Goal: Information Seeking & Learning: Check status

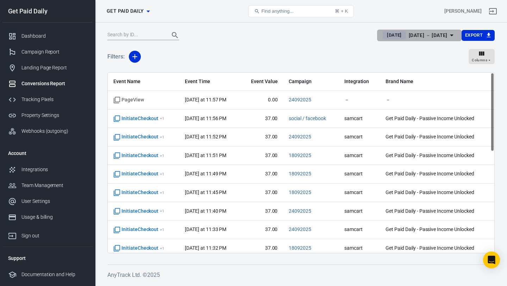
click at [408, 36] on div "Sep 24 － Sep 24, 2025" at bounding box center [427, 35] width 39 height 9
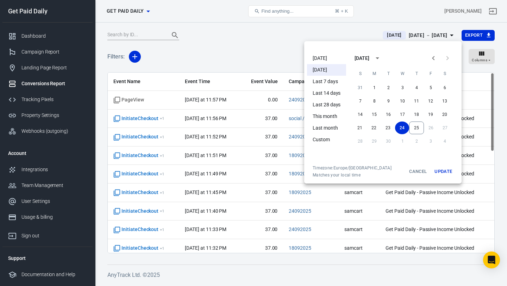
click at [328, 61] on li "[DATE]" at bounding box center [326, 58] width 39 height 12
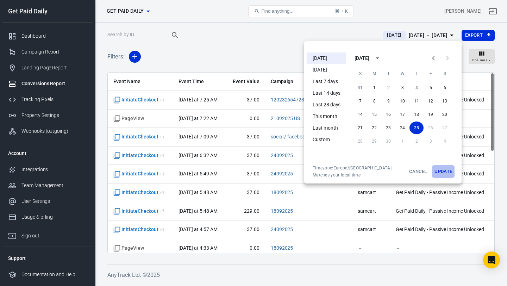
click at [443, 169] on button "Update" at bounding box center [443, 171] width 23 height 13
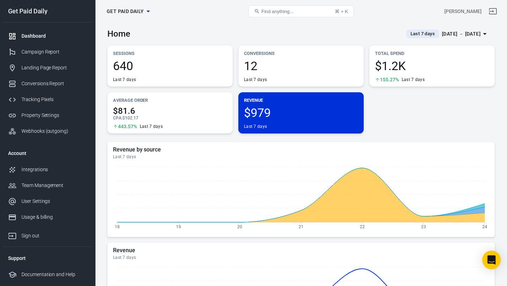
click at [489, 254] on div "Open Intercom Messenger" at bounding box center [491, 260] width 19 height 19
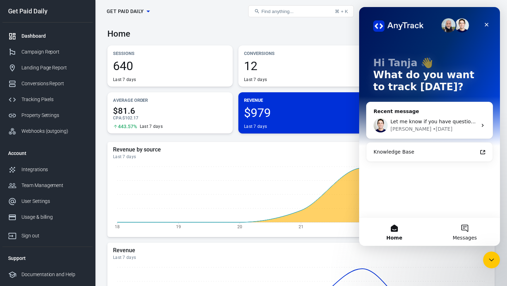
click at [465, 226] on button "Messages" at bounding box center [464, 231] width 70 height 28
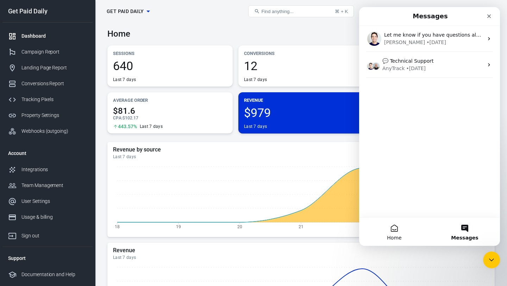
click at [391, 229] on button "Home" at bounding box center [394, 231] width 70 height 28
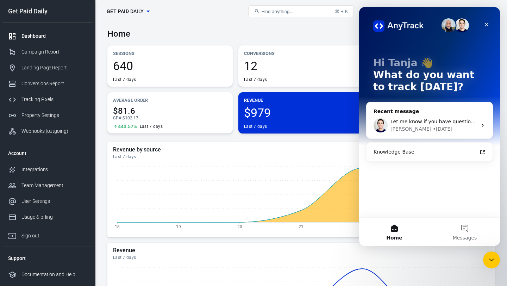
click at [455, 129] on div "[PERSON_NAME] • [DATE]" at bounding box center [433, 128] width 87 height 7
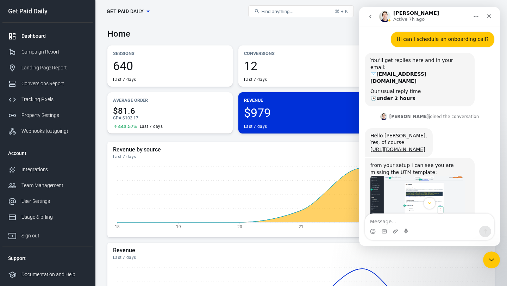
scroll to position [272, 0]
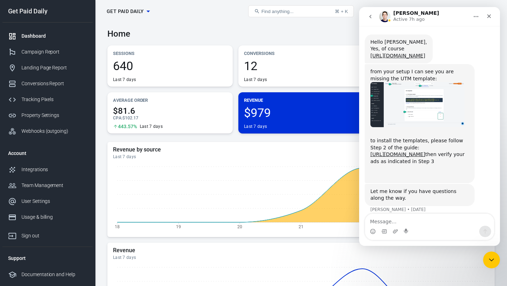
click at [399, 221] on textarea "Message…" at bounding box center [429, 220] width 129 height 12
type textarea "Hi, how can i send more data to meta"
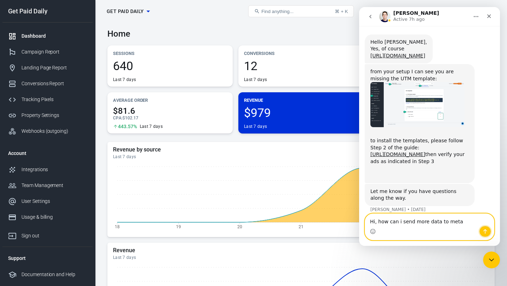
click at [481, 233] on button "Send a message…" at bounding box center [485, 231] width 12 height 11
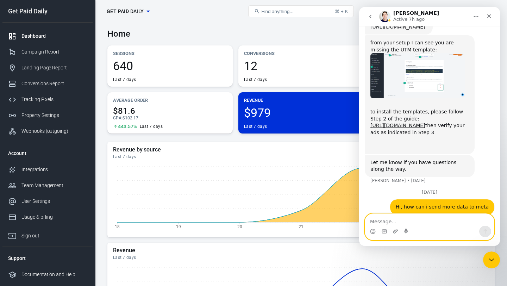
scroll to position [312, 0]
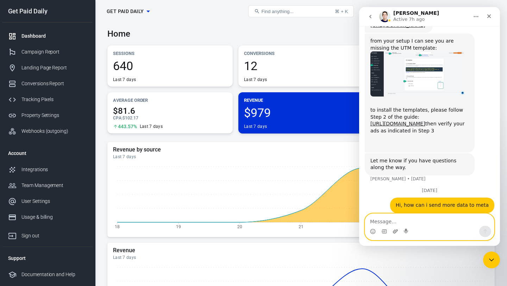
click at [395, 232] on icon "Upload attachment" at bounding box center [395, 231] width 5 height 4
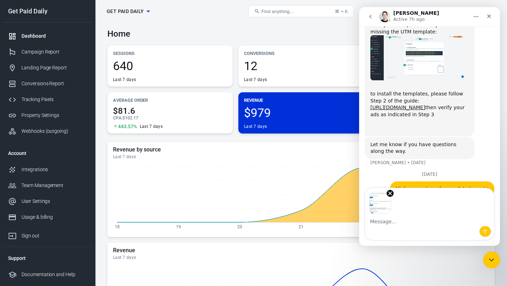
scroll to position [338, 0]
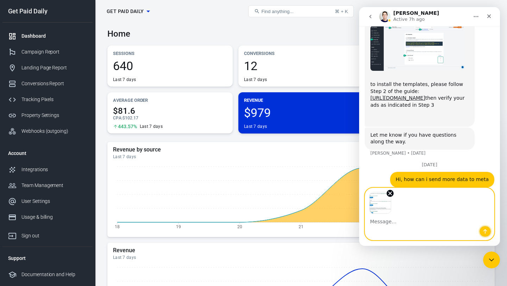
click at [483, 232] on icon "Send a message…" at bounding box center [485, 231] width 6 height 6
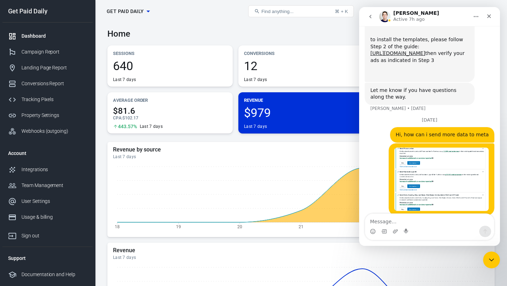
scroll to position [385, 0]
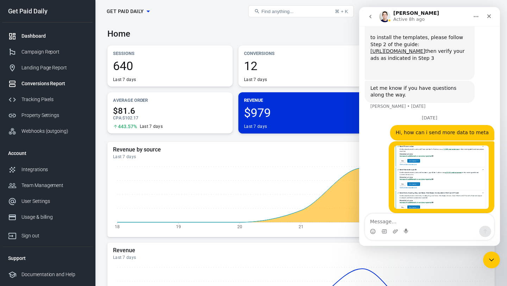
click at [36, 82] on div "Conversions Report" at bounding box center [53, 83] width 65 height 7
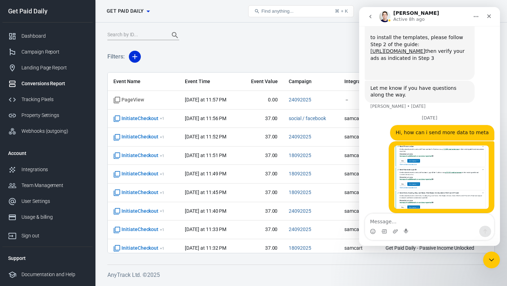
click at [320, 52] on div "Filters: Columns" at bounding box center [300, 59] width 387 height 25
click at [489, 19] on icon "Close" at bounding box center [489, 16] width 6 height 6
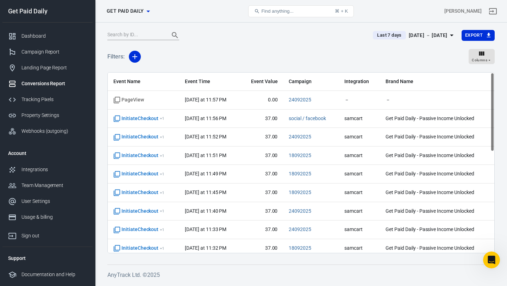
scroll to position [385, 0]
click at [411, 34] on div "Sep 18 － Sep 24, 2025" at bounding box center [427, 35] width 39 height 9
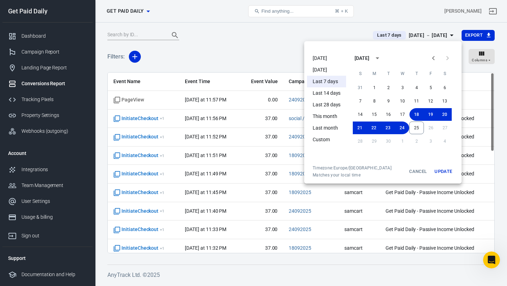
click at [323, 55] on li "[DATE]" at bounding box center [326, 58] width 39 height 12
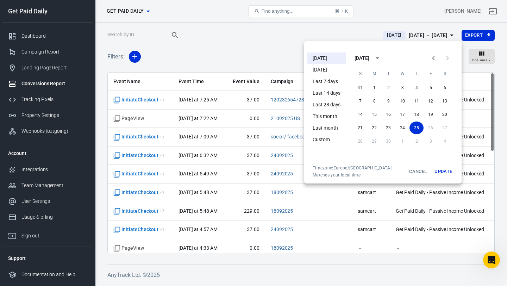
click at [246, 49] on div at bounding box center [253, 143] width 507 height 286
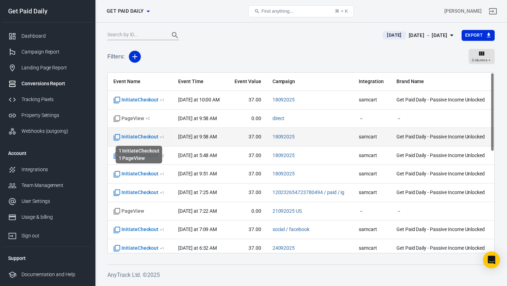
click at [156, 134] on span "InitiateCheckout + 1" at bounding box center [138, 136] width 51 height 7
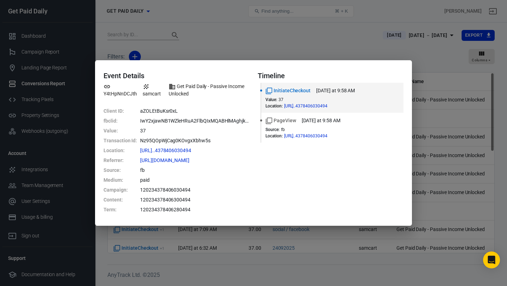
click at [232, 49] on div "Event Details Y4tHpNnDCJth samcart Get Paid Daily - Passive Income Unlocked Cli…" at bounding box center [253, 143] width 507 height 286
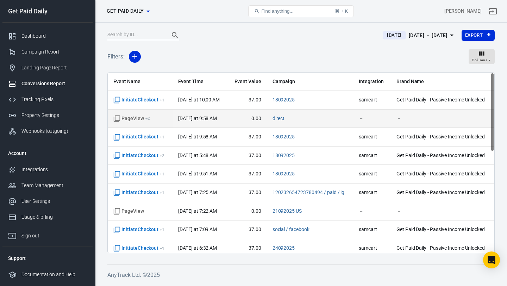
click at [158, 121] on span "PageView + 2" at bounding box center [139, 118] width 53 height 7
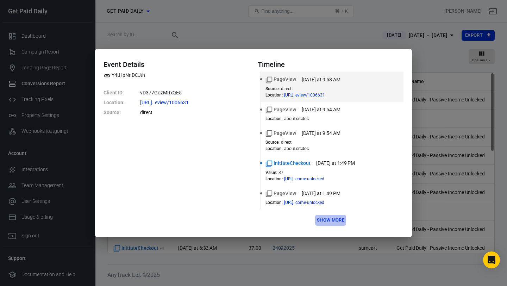
click at [323, 216] on button "Show more" at bounding box center [330, 220] width 31 height 11
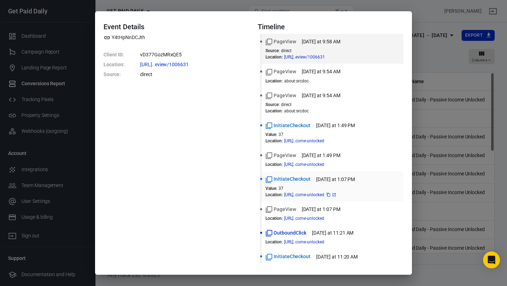
scroll to position [39, 0]
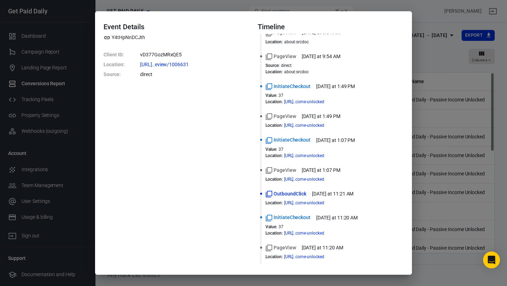
click at [232, 7] on div "Event Details Y4tHpNnDCJth Client ID : vD377GozMRxQE5 Location : https://getpai…" at bounding box center [253, 143] width 507 height 286
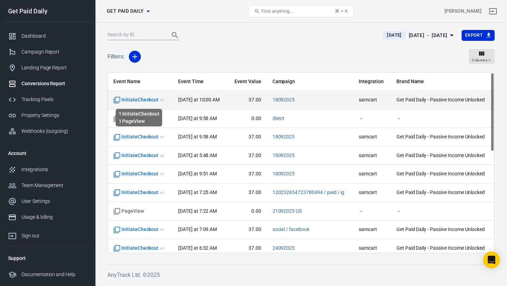
click at [160, 102] on sup "+ 1" at bounding box center [162, 99] width 5 height 5
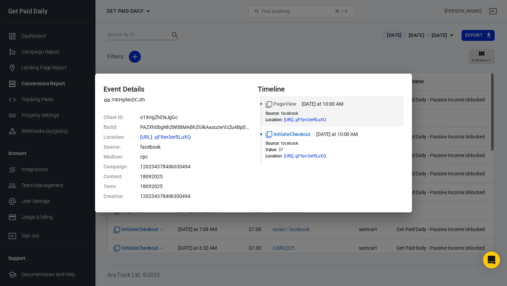
click at [371, 61] on div "Event Details Y4tHpNnDCJth Client ID : o19rIgZhENJgGc fbclid : PAZXh0bgNhZW0BMA…" at bounding box center [253, 143] width 507 height 286
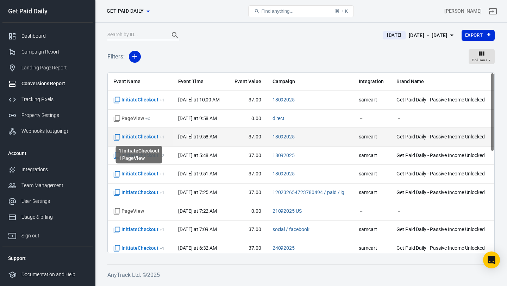
click at [153, 137] on span "InitiateCheckout + 1" at bounding box center [138, 136] width 51 height 7
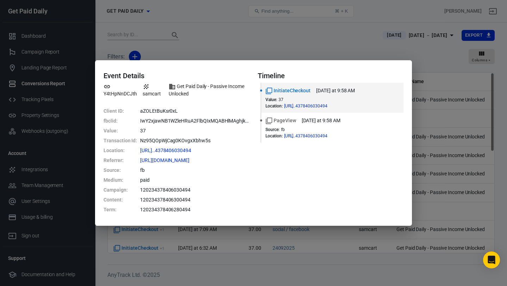
click at [218, 35] on div "Event Details Y4tHpNnDCJth samcart Get Paid Daily - Passive Income Unlocked Cli…" at bounding box center [253, 143] width 507 height 286
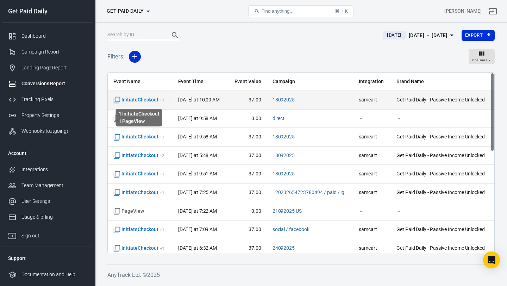
click at [150, 100] on span "InitiateCheckout + 1" at bounding box center [138, 99] width 51 height 7
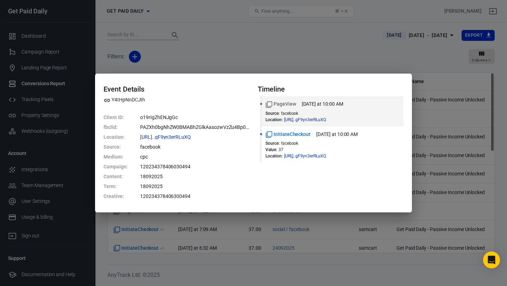
click at [207, 57] on div "Event Details Y4tHpNnDCJth Client ID : o19rIgZhENJgGc fbclid : PAZXh0bgNhZW0BMA…" at bounding box center [253, 143] width 507 height 286
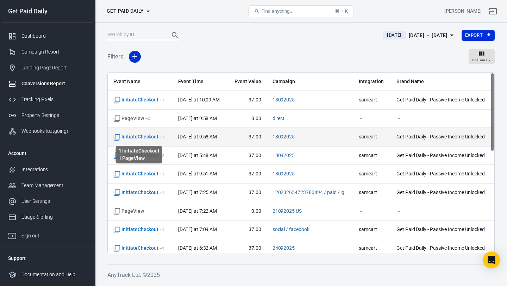
click at [145, 139] on span "InitiateCheckout + 1" at bounding box center [138, 136] width 51 height 7
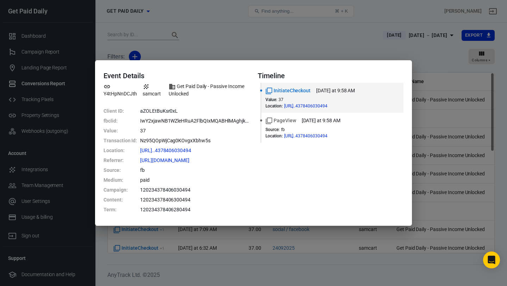
click at [220, 49] on div "Event Details Y4tHpNnDCJth samcart Get Paid Daily - Passive Income Unlocked Cli…" at bounding box center [253, 143] width 507 height 286
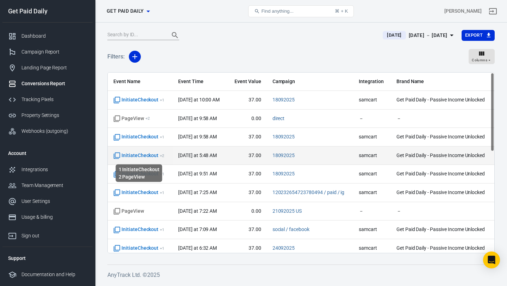
click at [148, 158] on span "InitiateCheckout + 2" at bounding box center [138, 155] width 51 height 7
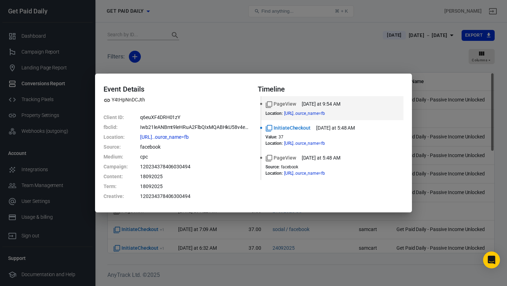
click at [208, 64] on div "Event Details Y4tHpNnDCJth Client ID : q6euXF4DRH01zY fbclid : Iwb21leANBmt9leH…" at bounding box center [253, 143] width 507 height 286
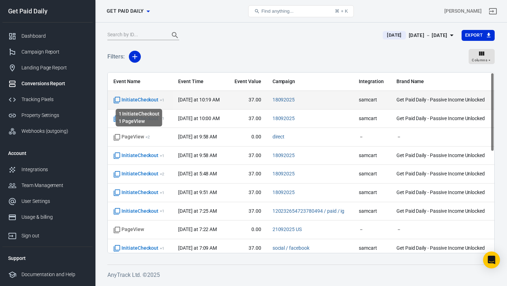
click at [152, 100] on span "InitiateCheckout + 1" at bounding box center [138, 99] width 51 height 7
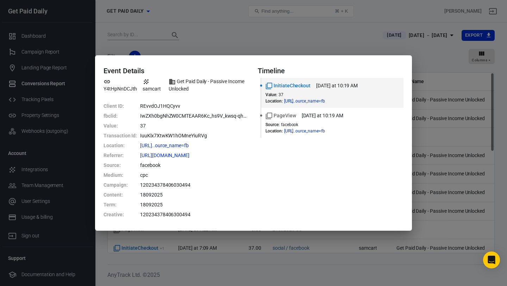
click at [290, 36] on div "Event Details Y4tHpNnDCJth samcart Get Paid Daily - Passive Income Unlocked Cli…" at bounding box center [253, 143] width 507 height 286
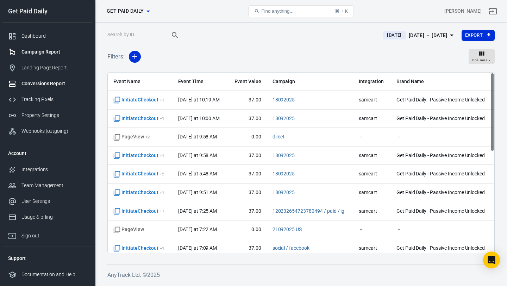
click at [51, 49] on div "Campaign Report" at bounding box center [53, 51] width 65 height 7
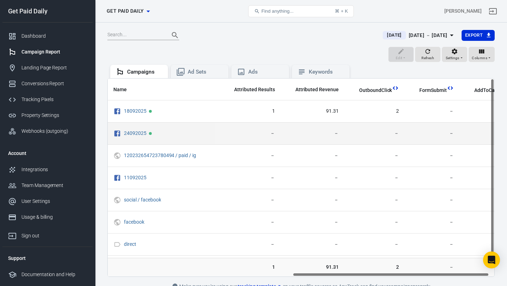
scroll to position [0, 373]
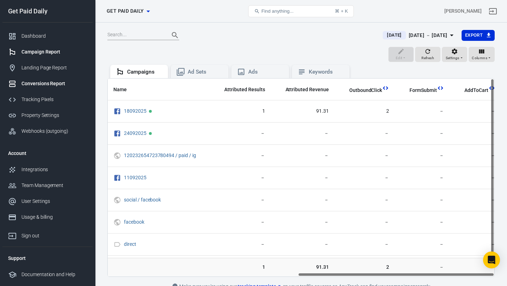
click at [56, 83] on div "Conversions Report" at bounding box center [53, 83] width 65 height 7
